Goal: Browse casually: Explore the website without a specific task or goal

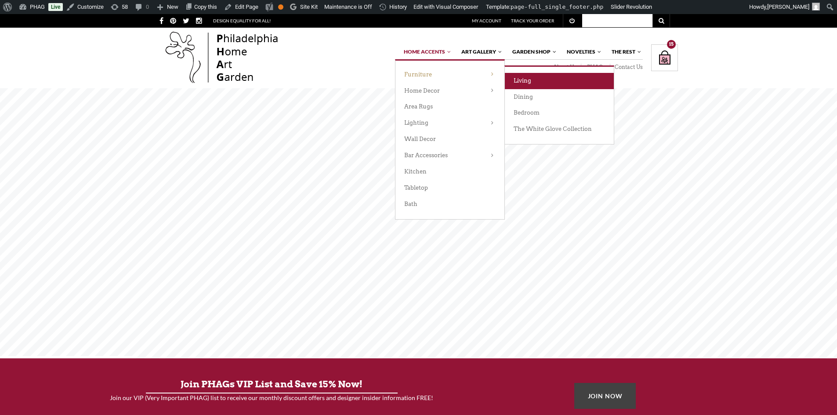
click at [519, 82] on link "Living" at bounding box center [559, 81] width 109 height 16
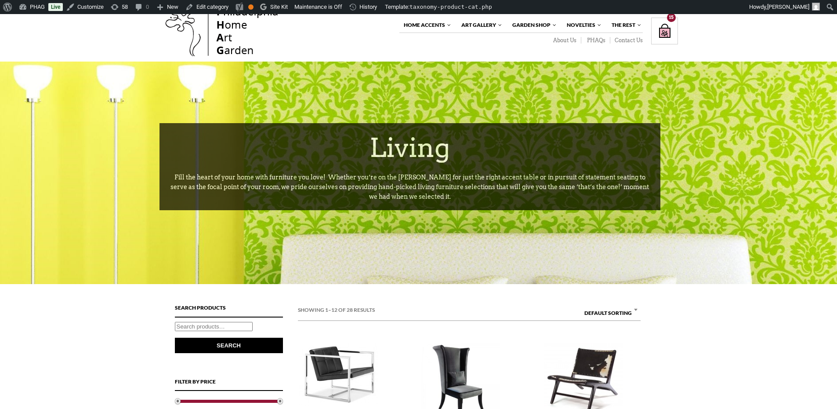
scroll to position [176, 0]
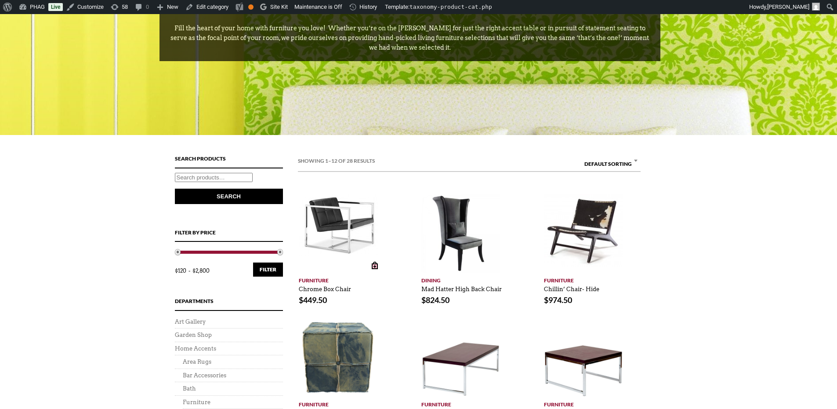
click at [344, 249] on img at bounding box center [338, 225] width 79 height 62
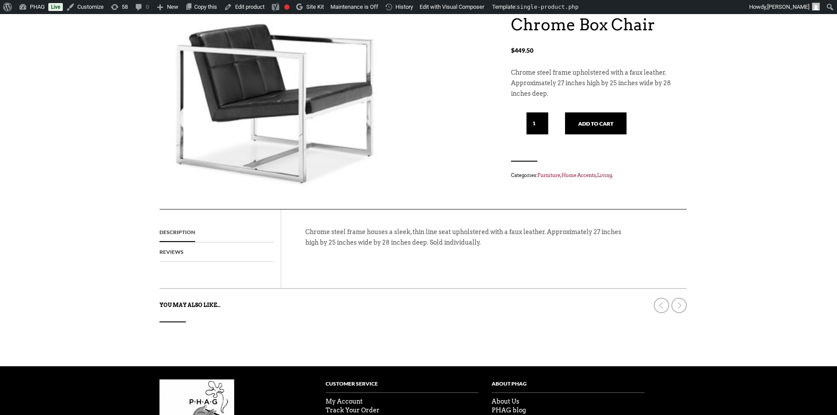
scroll to position [176, 0]
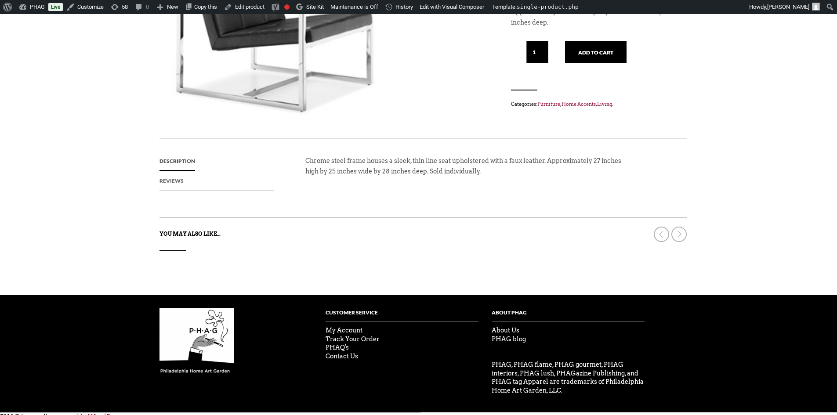
click at [174, 182] on link "Reviews" at bounding box center [172, 180] width 24 height 19
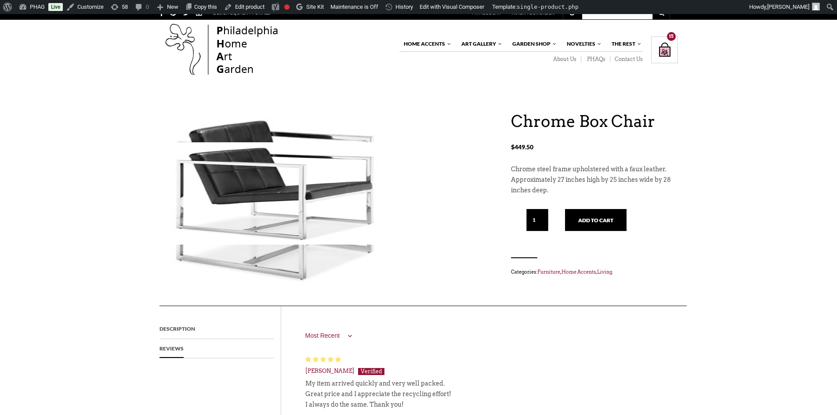
scroll to position [0, 0]
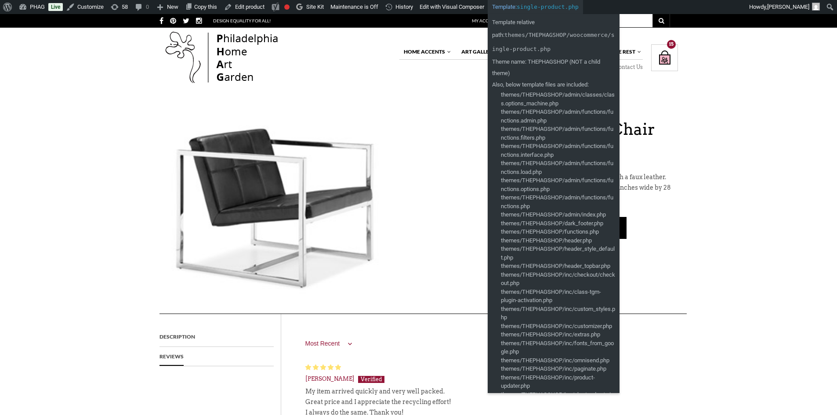
click at [545, 7] on span "single-product.php" at bounding box center [548, 7] width 62 height 7
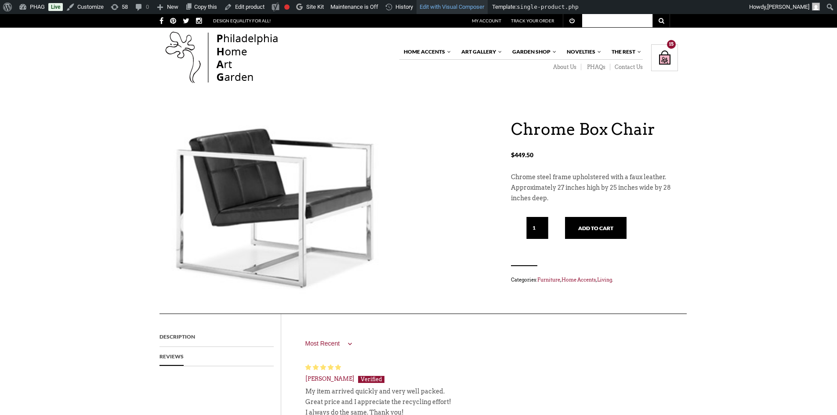
click at [442, 7] on link "Edit with Visual Composer" at bounding box center [452, 7] width 71 height 14
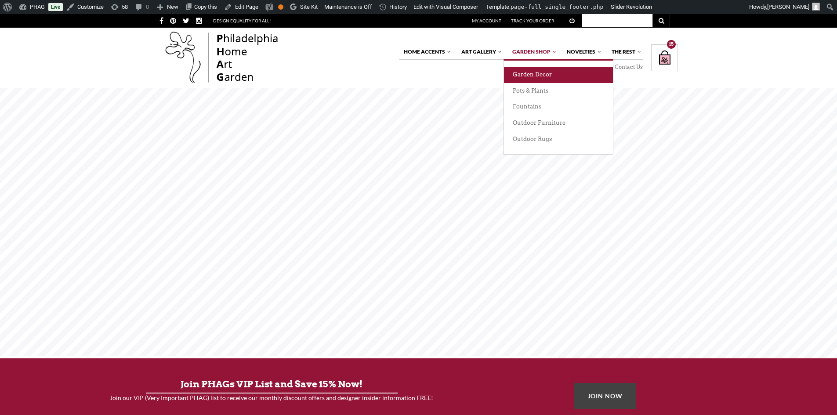
click at [527, 74] on link "Garden Decor" at bounding box center [558, 75] width 109 height 16
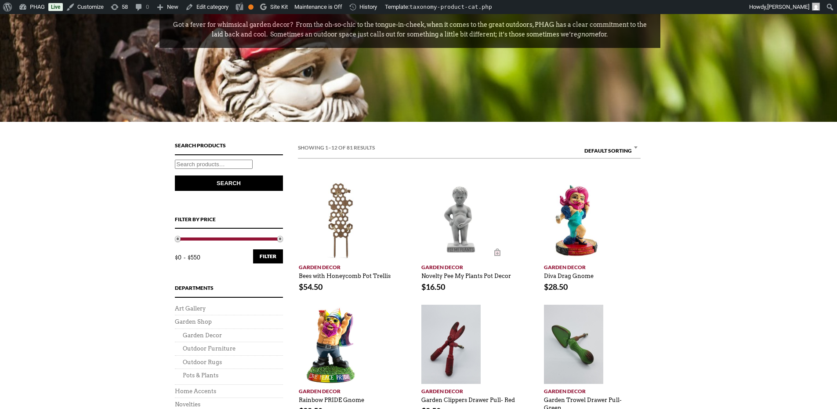
scroll to position [220, 0]
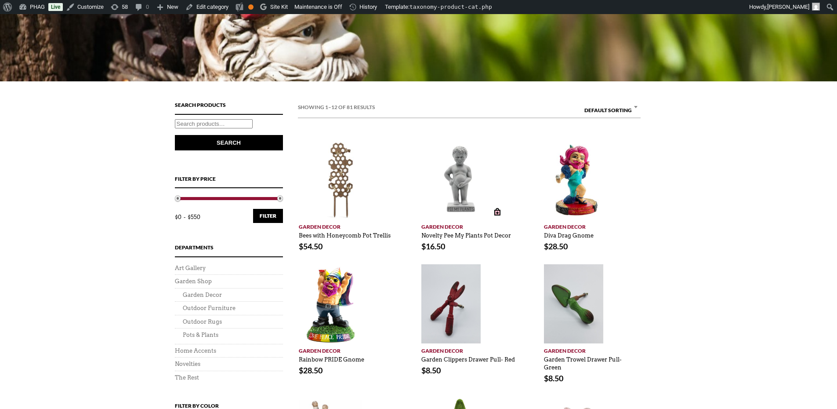
click at [476, 177] on img at bounding box center [460, 179] width 79 height 79
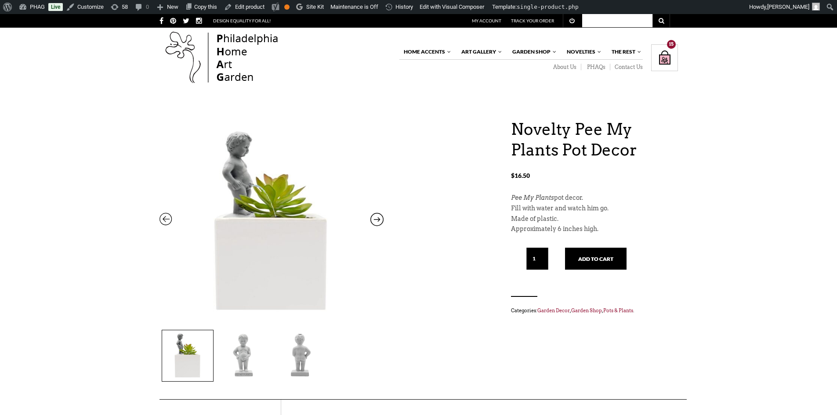
click at [246, 353] on img at bounding box center [243, 355] width 51 height 51
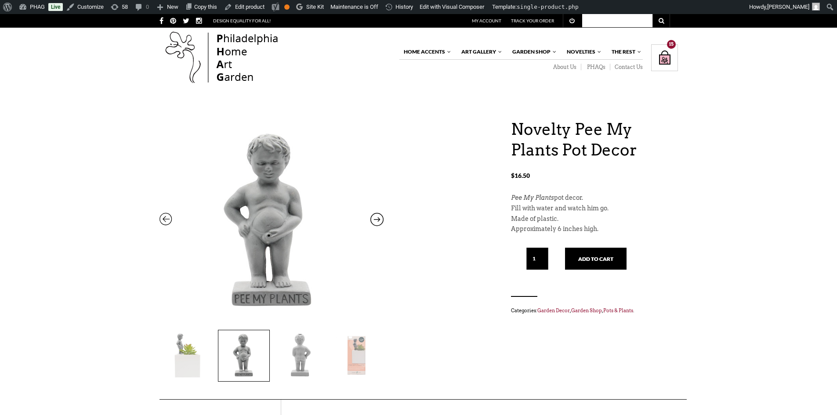
click at [297, 352] on img at bounding box center [300, 355] width 51 height 51
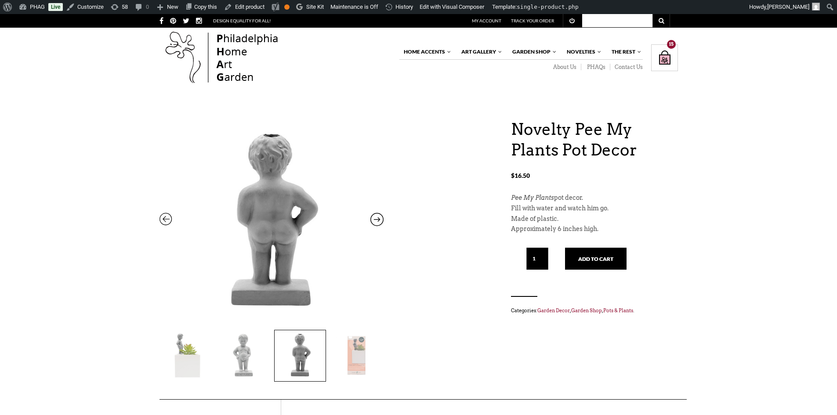
click at [192, 359] on img at bounding box center [187, 355] width 51 height 51
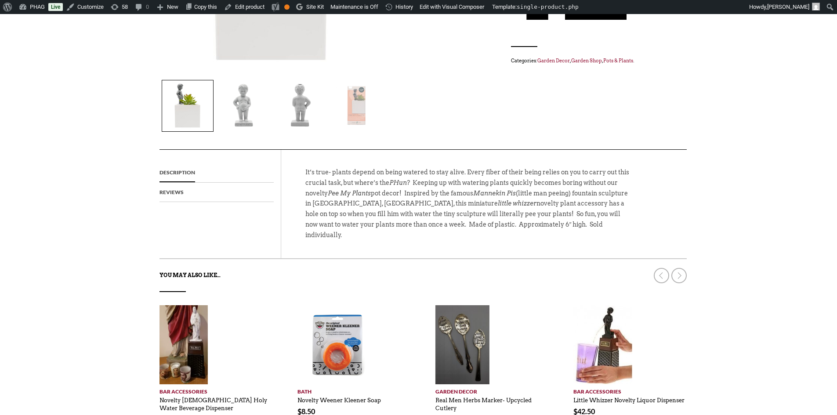
scroll to position [264, 0]
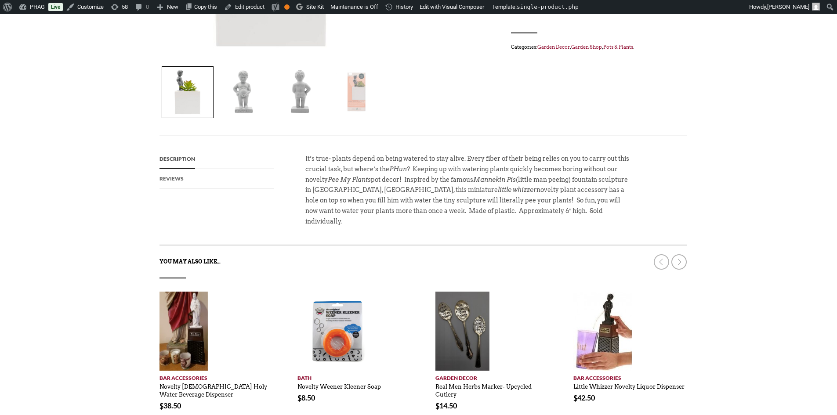
click at [176, 179] on link "Reviews" at bounding box center [172, 178] width 24 height 19
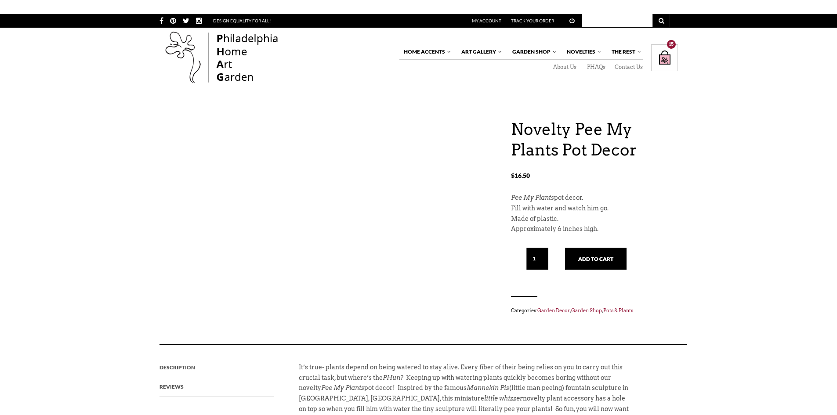
scroll to position [264, 0]
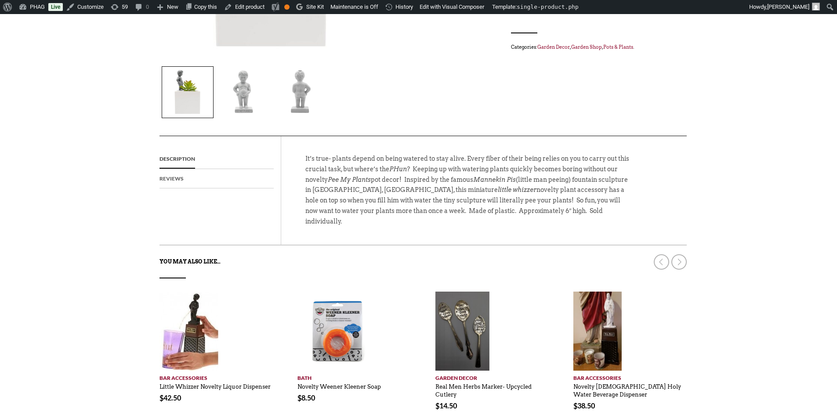
click at [175, 179] on link "Reviews" at bounding box center [172, 178] width 24 height 19
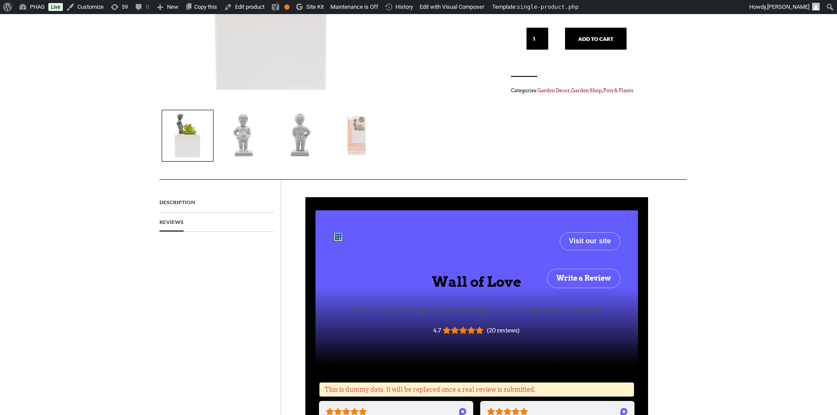
scroll to position [83, 0]
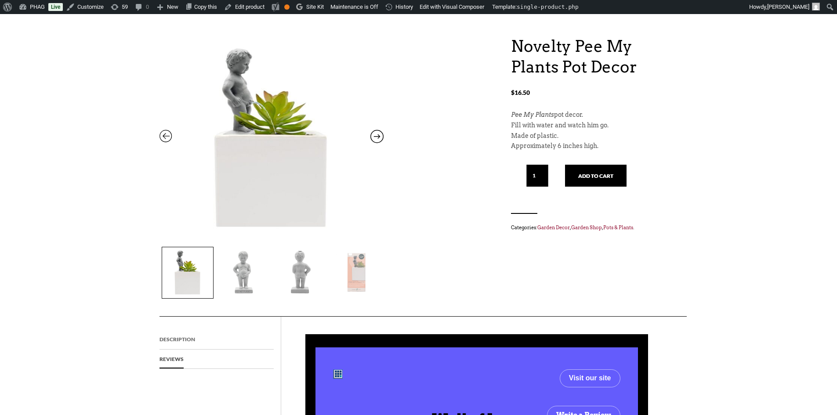
click at [189, 340] on link "Description" at bounding box center [178, 339] width 36 height 19
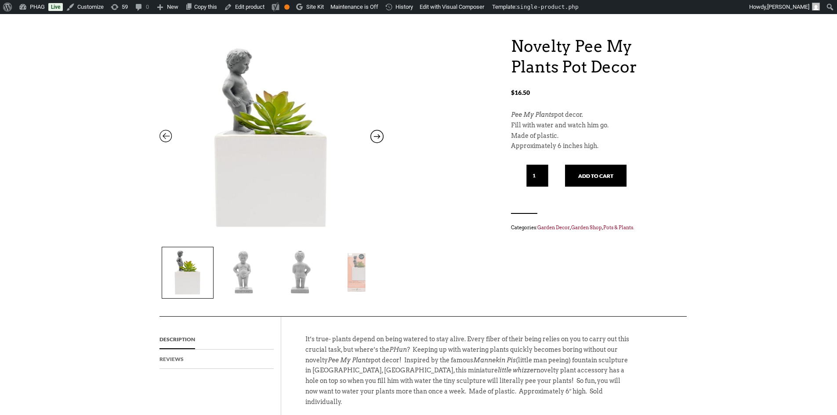
click at [182, 357] on link "Reviews" at bounding box center [172, 359] width 24 height 19
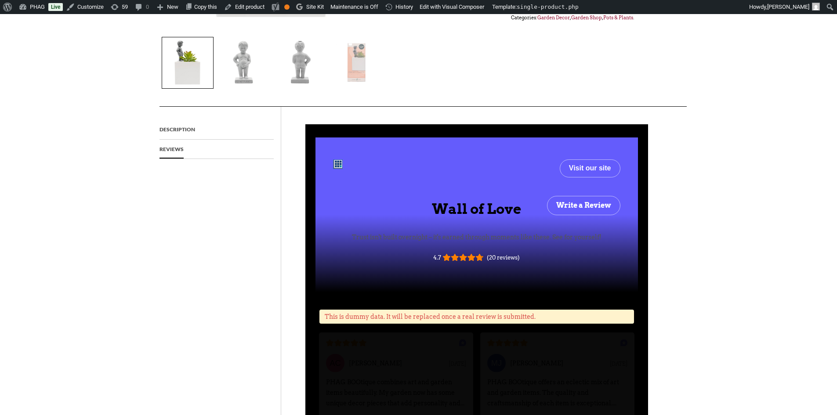
scroll to position [303, 0]
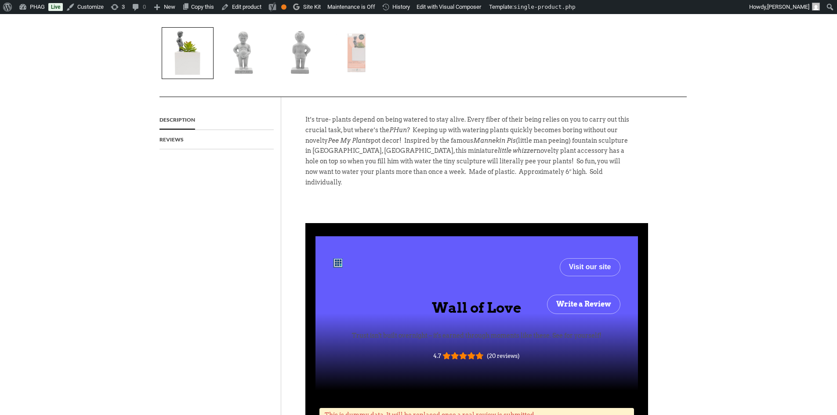
scroll to position [303, 0]
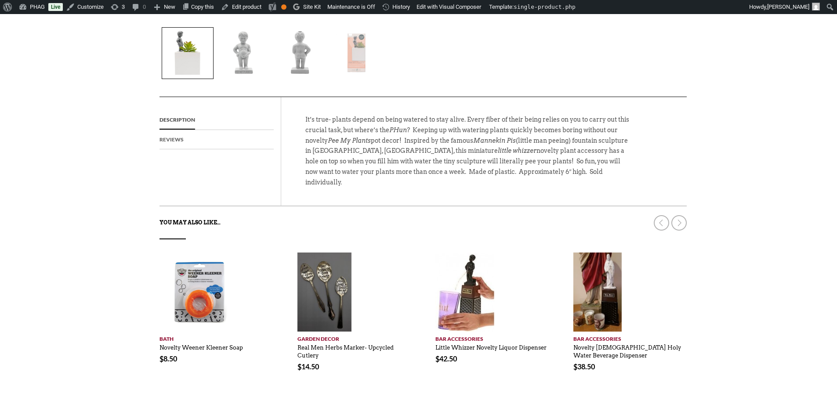
click at [171, 143] on link "Reviews" at bounding box center [172, 139] width 24 height 19
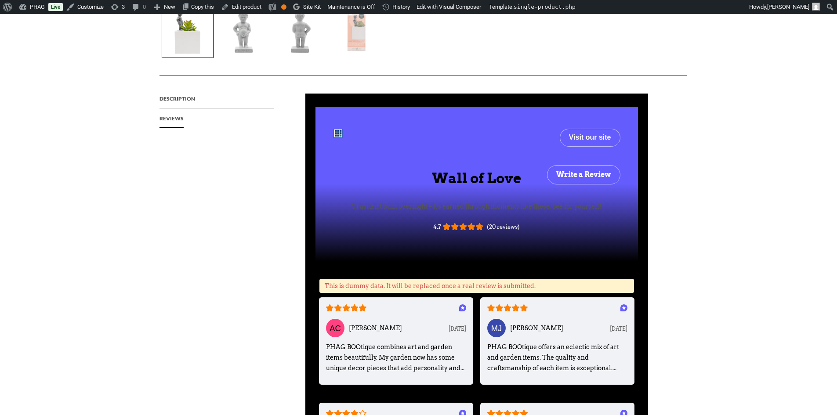
scroll to position [347, 0]
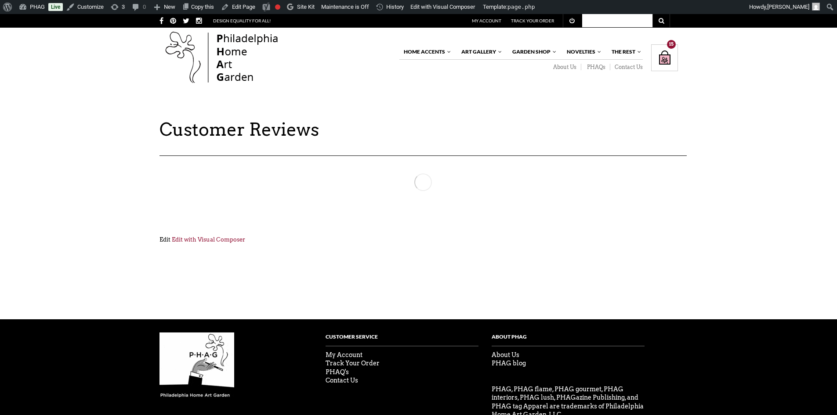
click at [162, 239] on link "Edit" at bounding box center [165, 239] width 11 height 7
